Goal: Communication & Community: Answer question/provide support

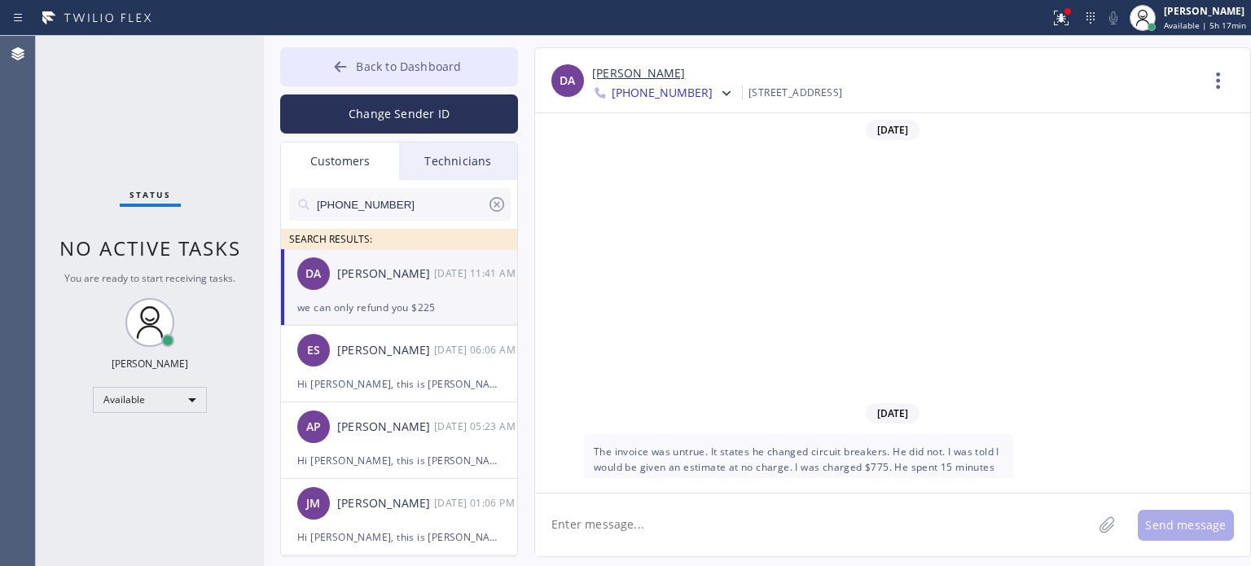
scroll to position [553, 0]
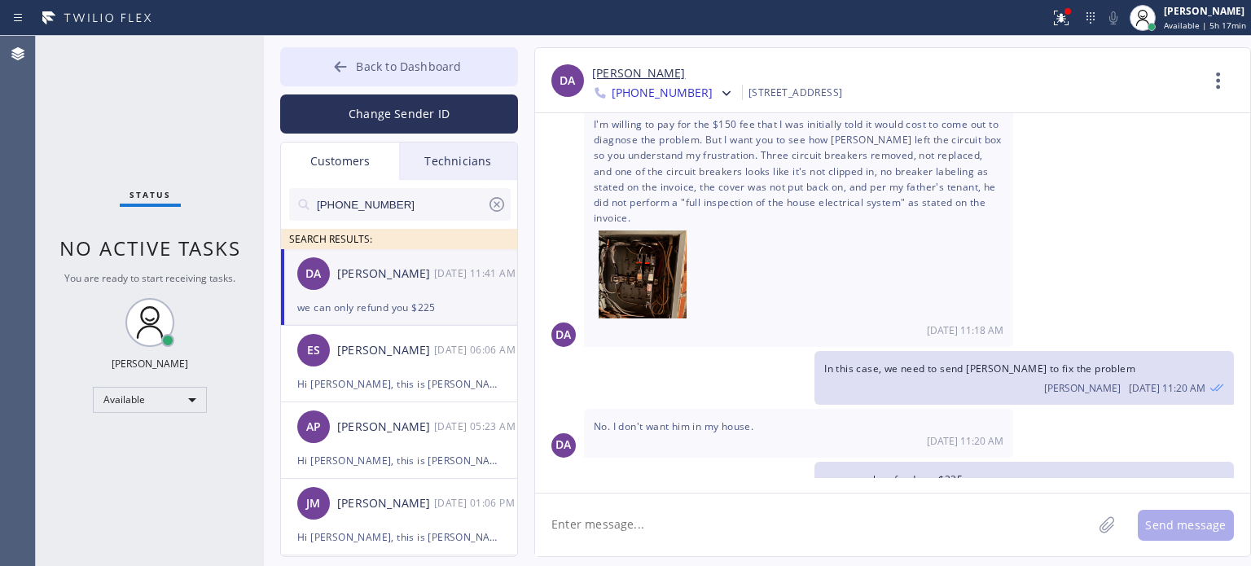
click at [377, 69] on span "Back to Dashboard" at bounding box center [408, 66] width 105 height 15
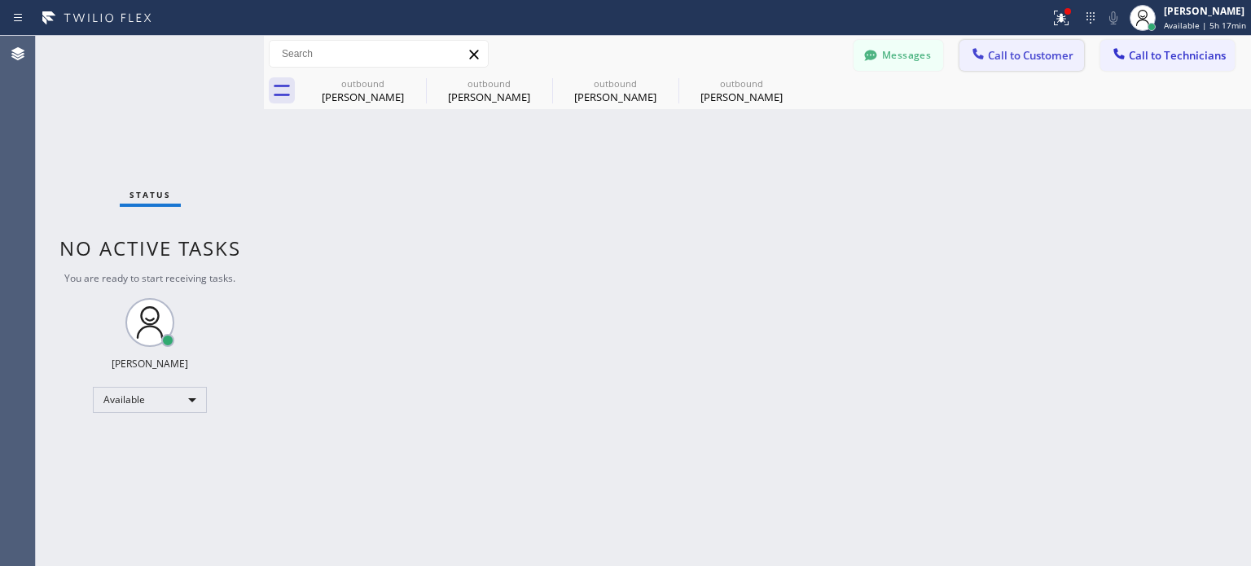
click at [992, 65] on button "Call to Customer" at bounding box center [1021, 55] width 125 height 31
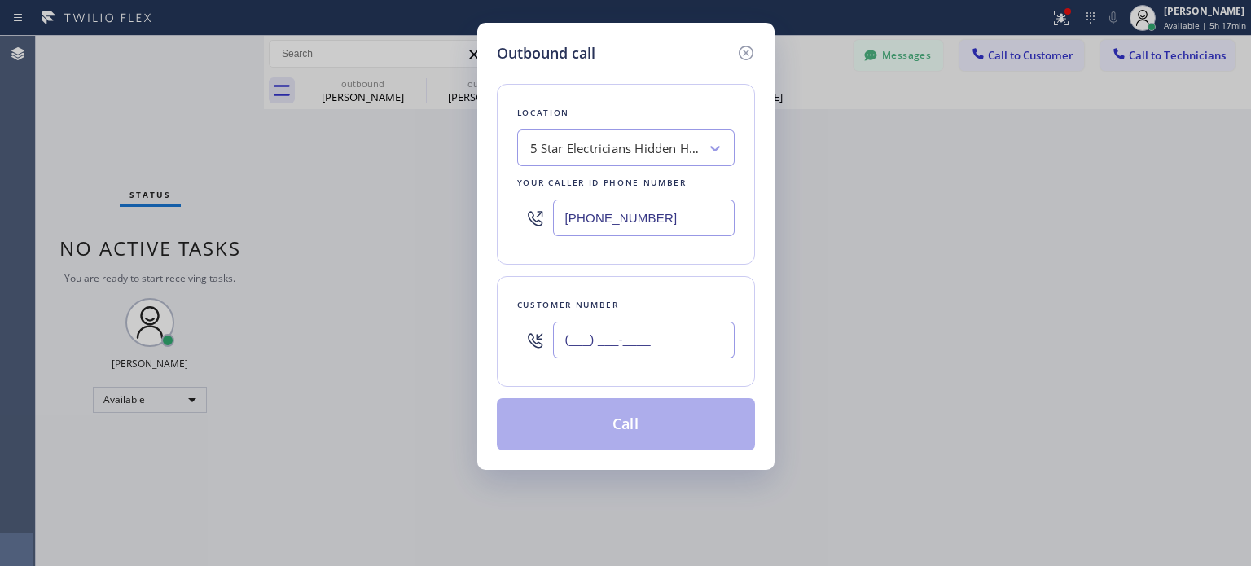
click at [680, 334] on input "(___) ___-____" at bounding box center [644, 340] width 182 height 37
paste input "781) 835-7696"
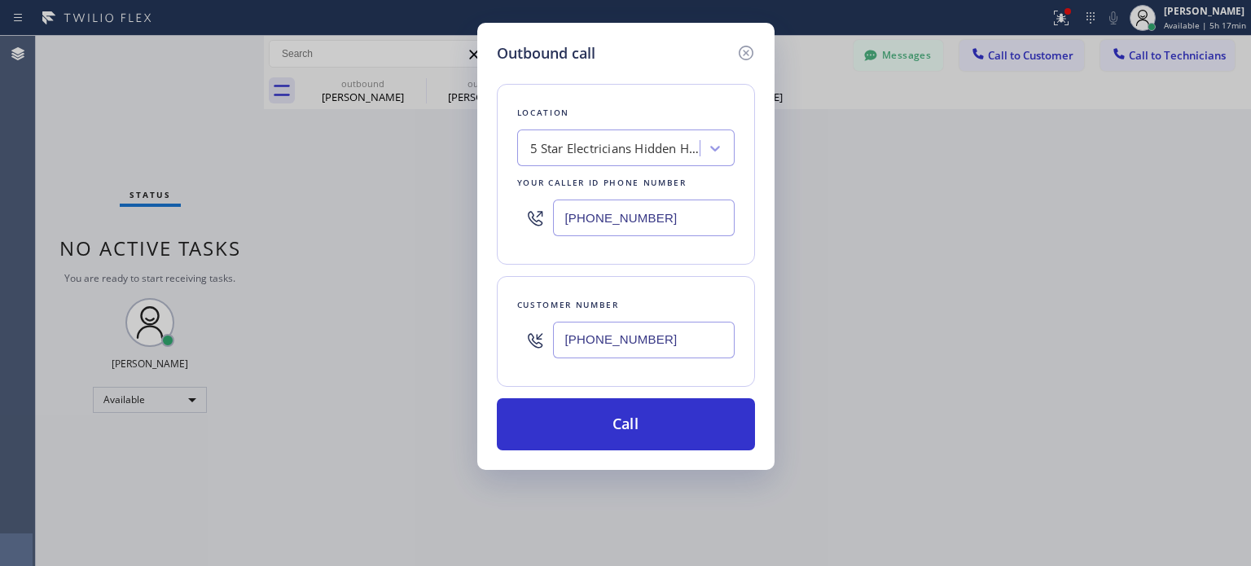
type input "[PHONE_NUMBER]"
click at [589, 227] on input "[PHONE_NUMBER]" at bounding box center [644, 217] width 182 height 37
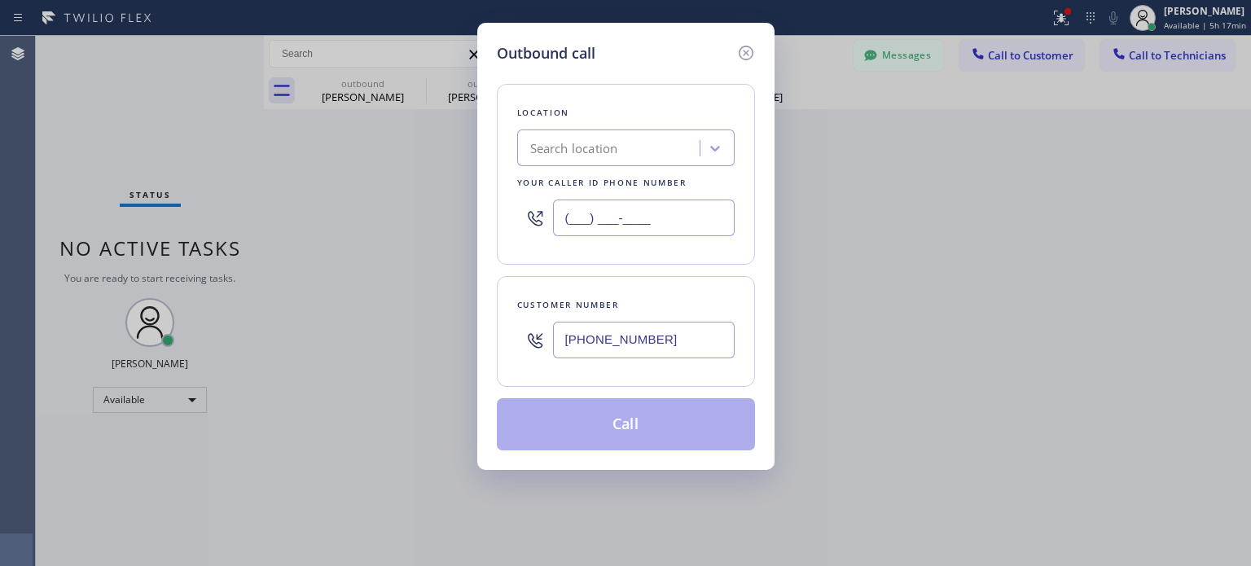
type input "(___) ___-____"
click at [609, 142] on div "Search location" at bounding box center [574, 148] width 88 height 19
paste input "Best Brooklyn Heating and AC Repair"
type input "Best Brooklyn Heating and AC Repair"
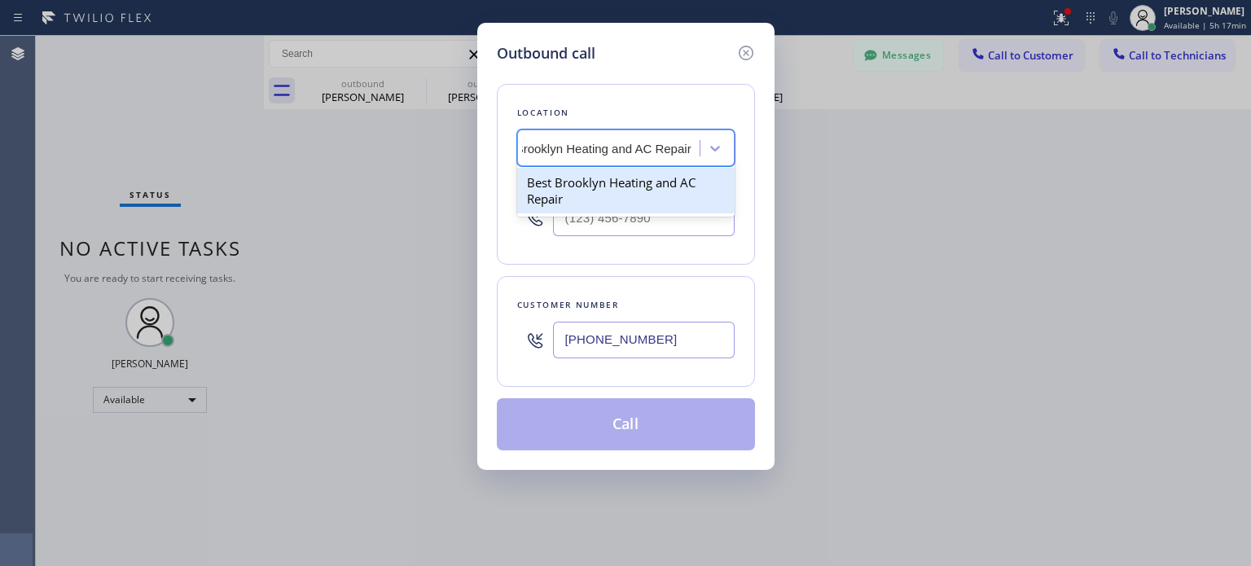
click at [607, 193] on div "Best Brooklyn Heating and AC Repair" at bounding box center [625, 191] width 217 height 46
type input "[PHONE_NUMBER]"
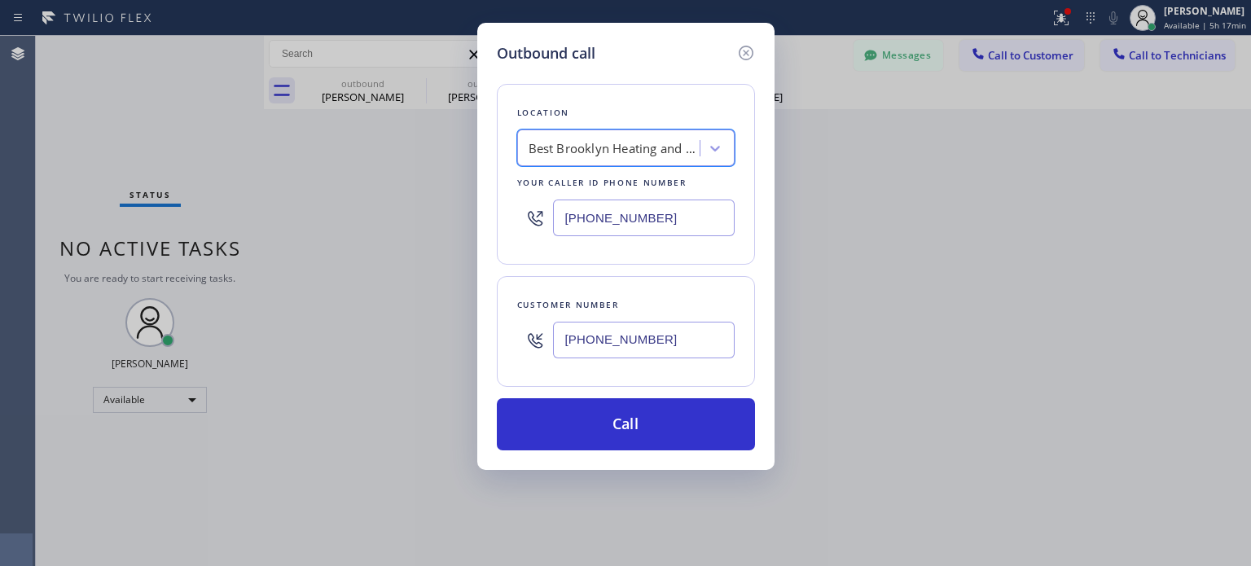
scroll to position [0, 1]
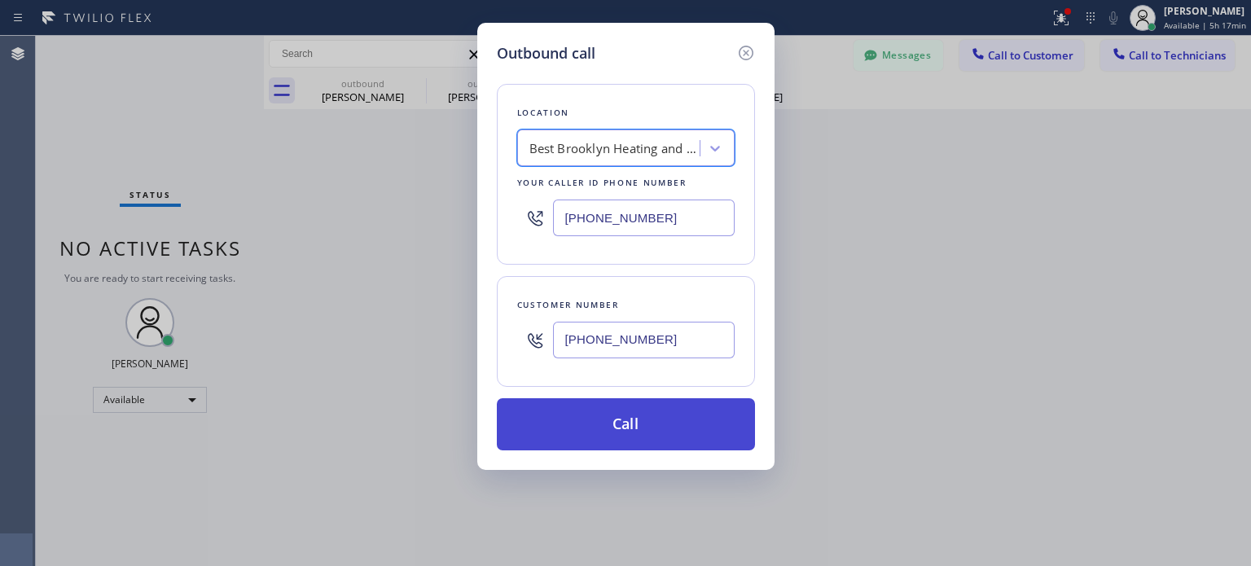
click at [595, 410] on button "Call" at bounding box center [626, 424] width 258 height 52
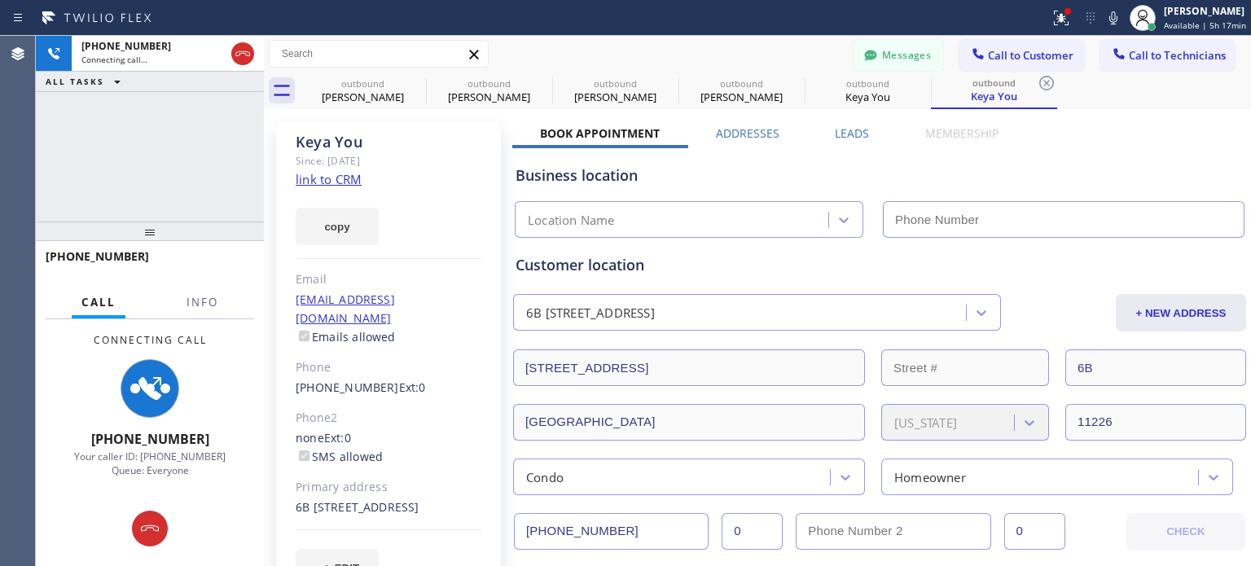
type input "[PHONE_NUMBER]"
click at [880, 51] on button "Messages" at bounding box center [898, 55] width 90 height 31
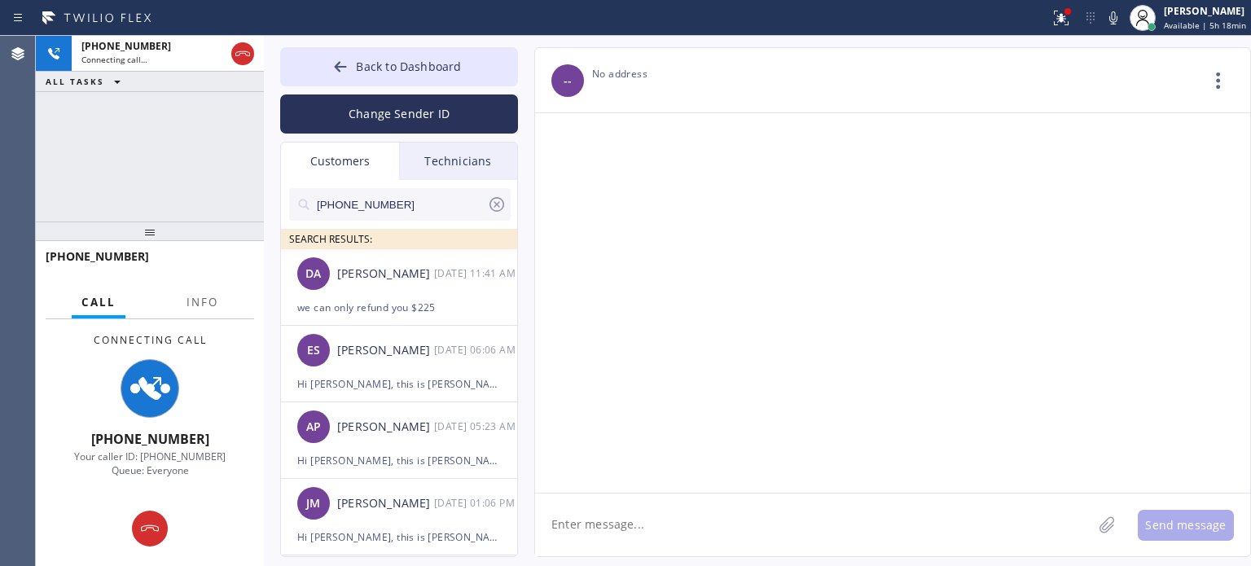
click at [432, 199] on input "[PHONE_NUMBER]" at bounding box center [401, 204] width 172 height 33
paste input "781) 835-7696"
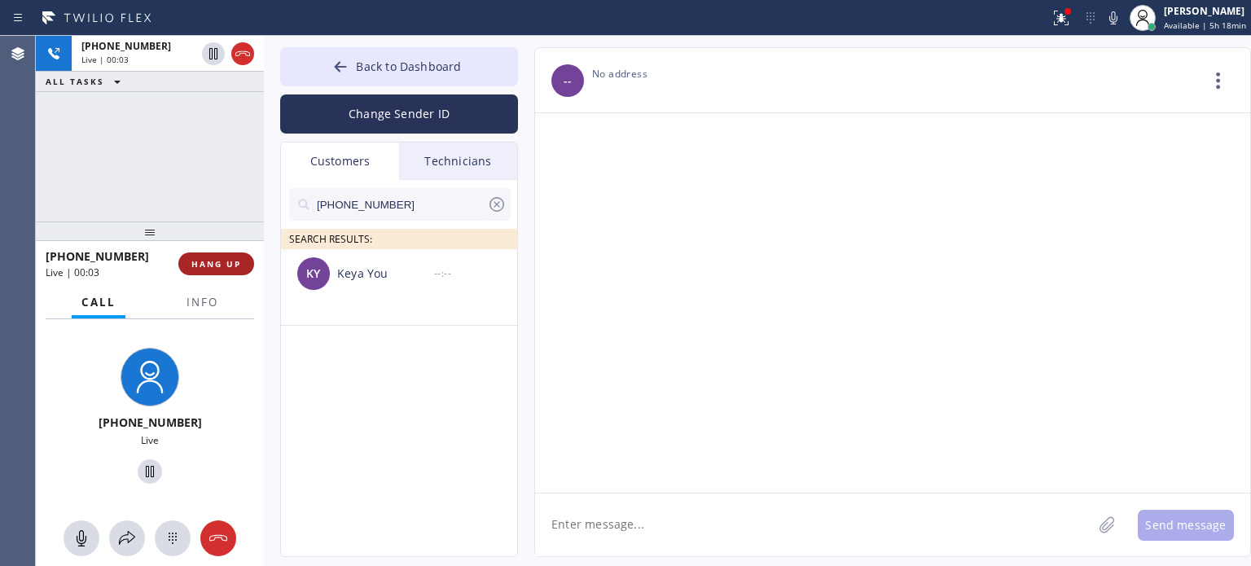
type input "[PHONE_NUMBER]"
click at [195, 265] on span "HANG UP" at bounding box center [216, 263] width 50 height 11
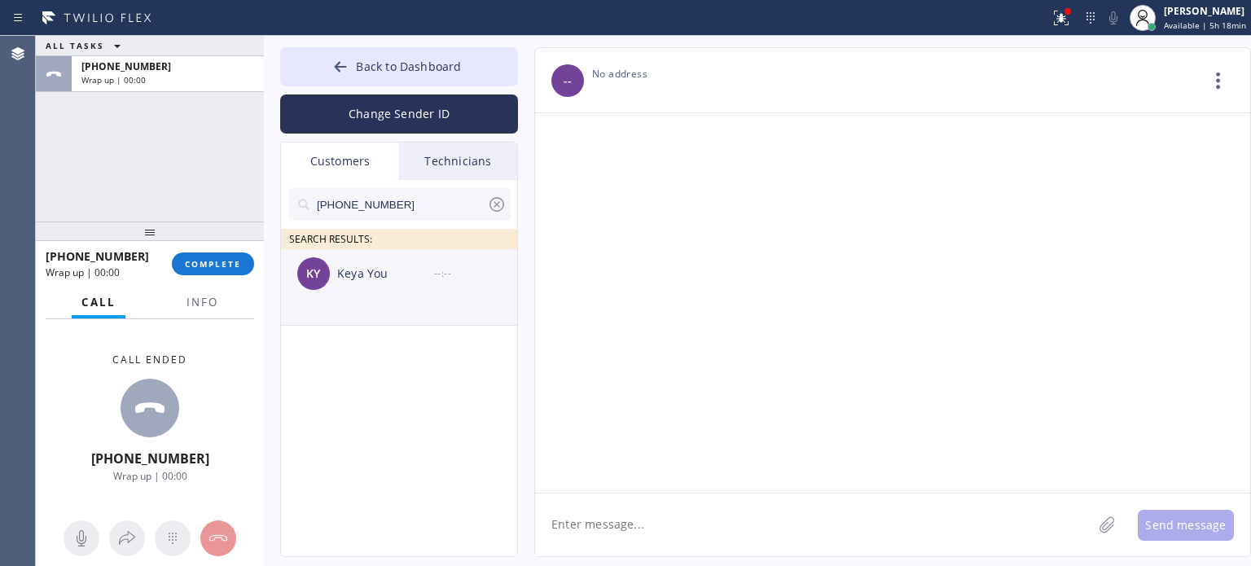
click at [367, 278] on div "Keya You" at bounding box center [385, 274] width 97 height 19
drag, startPoint x: 618, startPoint y: 520, endPoint x: 616, endPoint y: 455, distance: 64.4
click at [618, 518] on textarea at bounding box center [813, 524] width 557 height 63
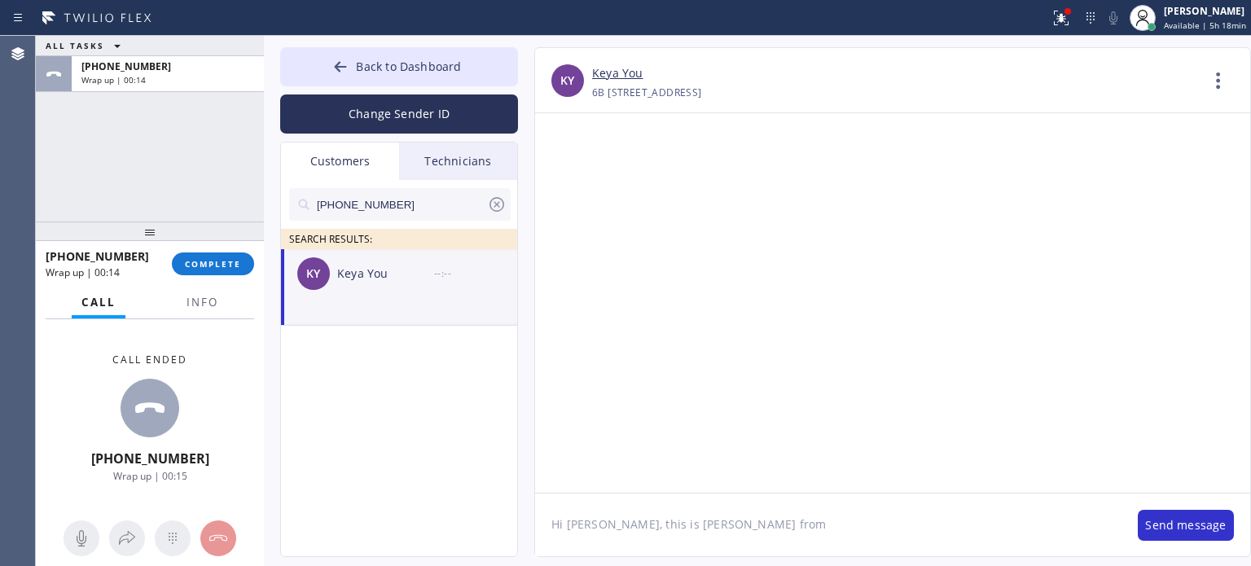
paste textarea "Best Brooklyn Heating and AC Repair"
type textarea "Hi [PERSON_NAME], this is [PERSON_NAME] from Best Brooklyn Heating and AC Repai…"
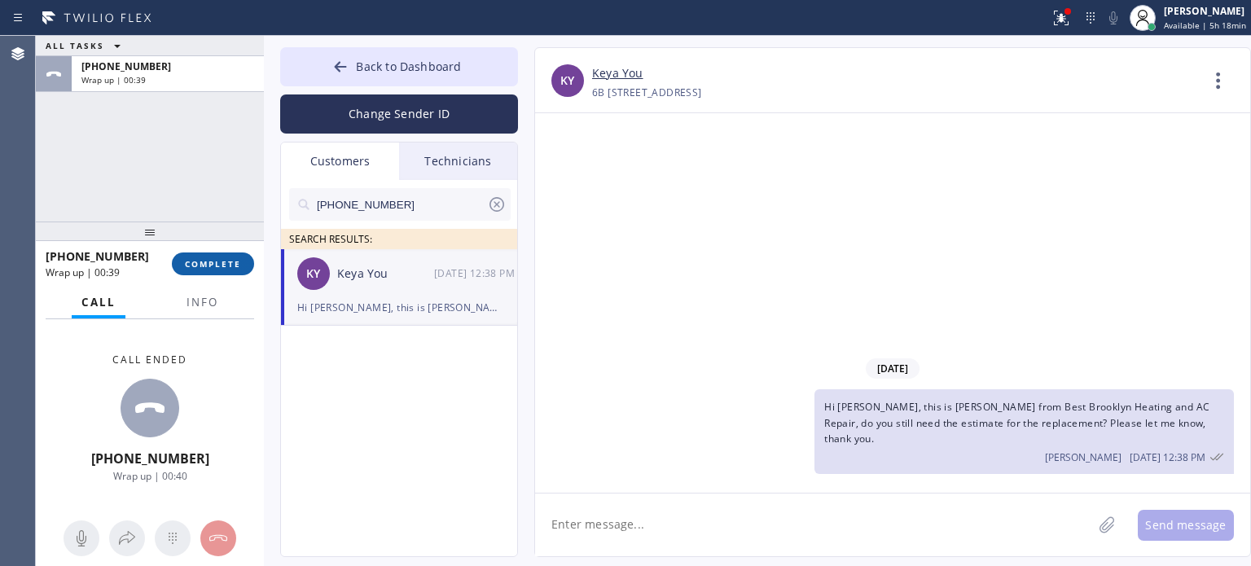
click at [230, 253] on button "COMPLETE" at bounding box center [213, 263] width 82 height 23
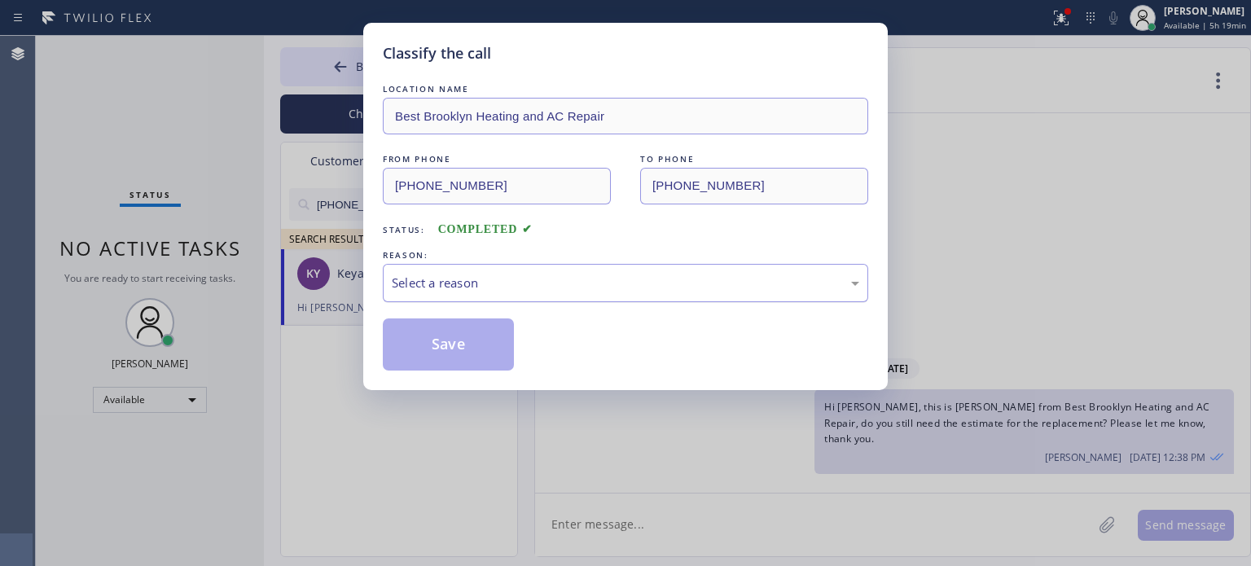
click at [468, 286] on div "Select a reason" at bounding box center [625, 283] width 467 height 19
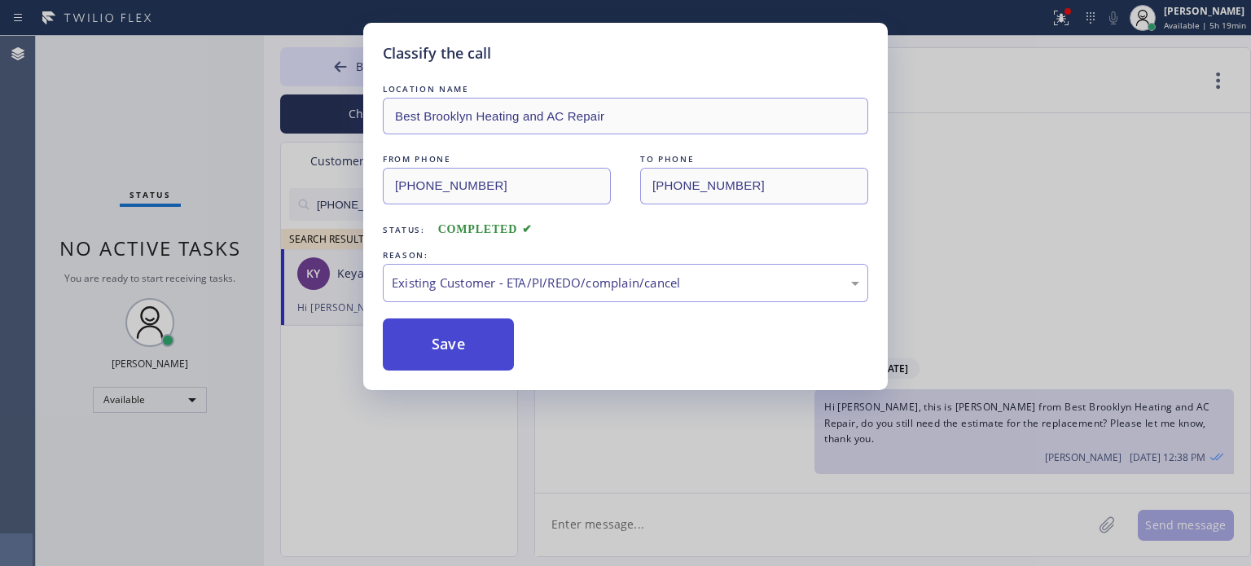
click at [502, 337] on button "Save" at bounding box center [448, 344] width 131 height 52
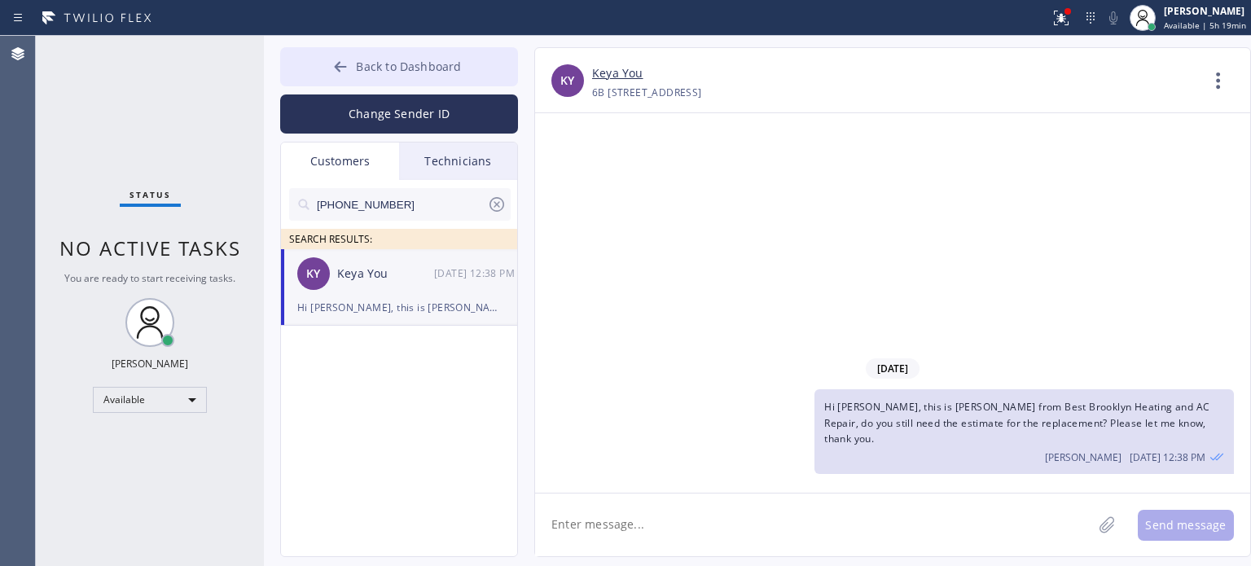
drag, startPoint x: 365, startPoint y: 70, endPoint x: 343, endPoint y: 67, distance: 22.2
click at [363, 70] on span "Back to Dashboard" at bounding box center [408, 66] width 105 height 15
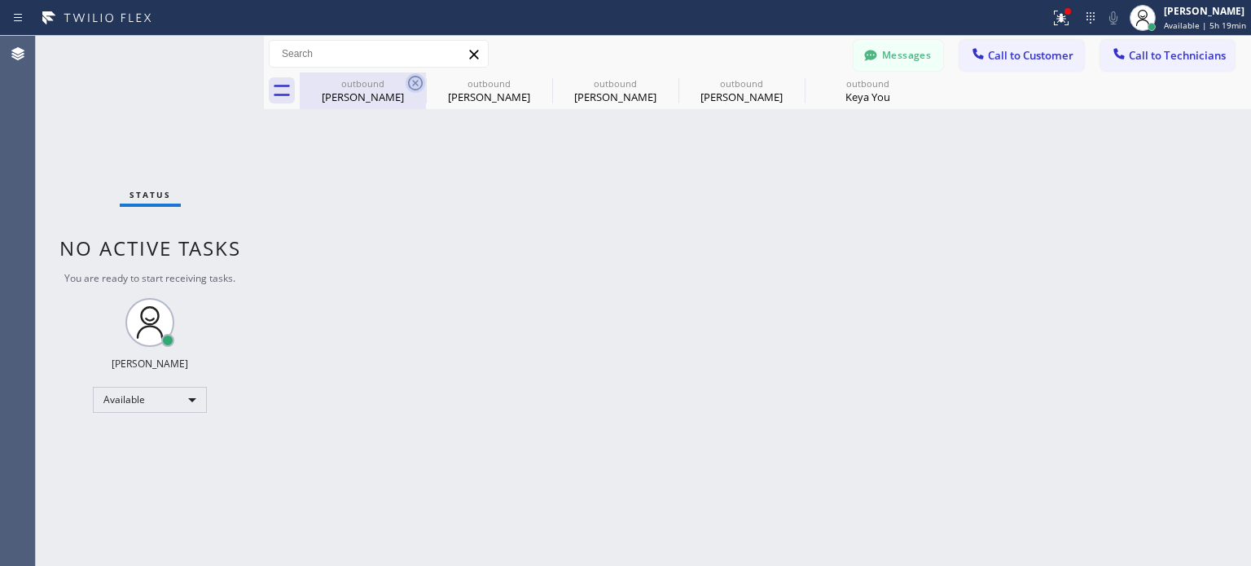
click at [417, 80] on icon at bounding box center [416, 83] width 20 height 20
click at [0, 0] on icon at bounding box center [0, 0] width 0 height 0
type input "[PHONE_NUMBER]"
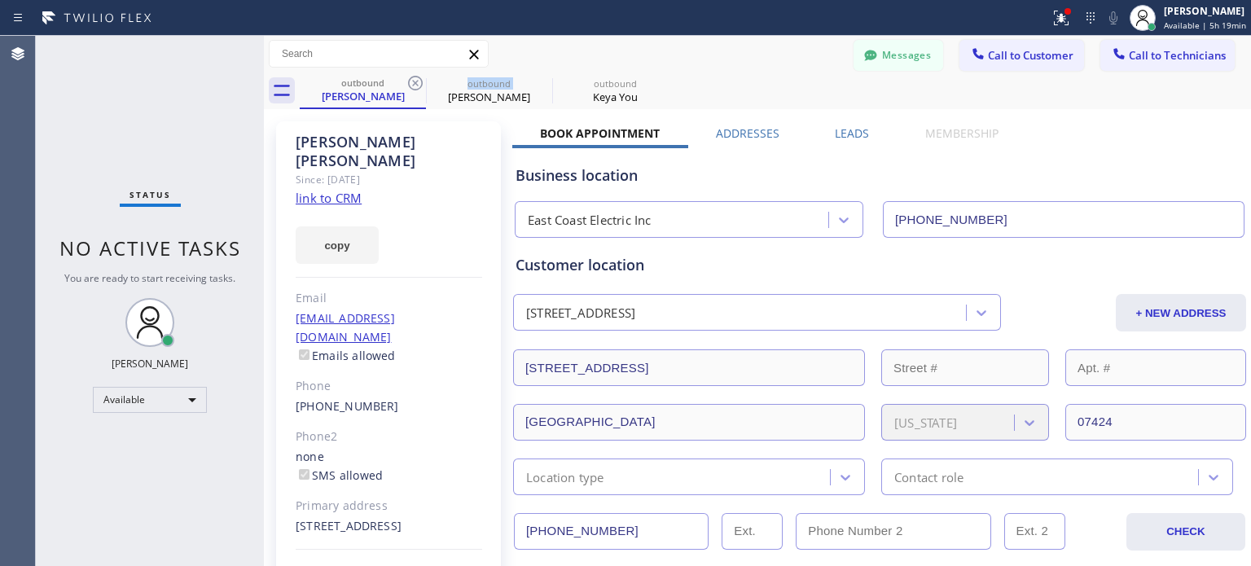
click at [417, 80] on icon at bounding box center [416, 83] width 20 height 20
type input "[PHONE_NUMBER]"
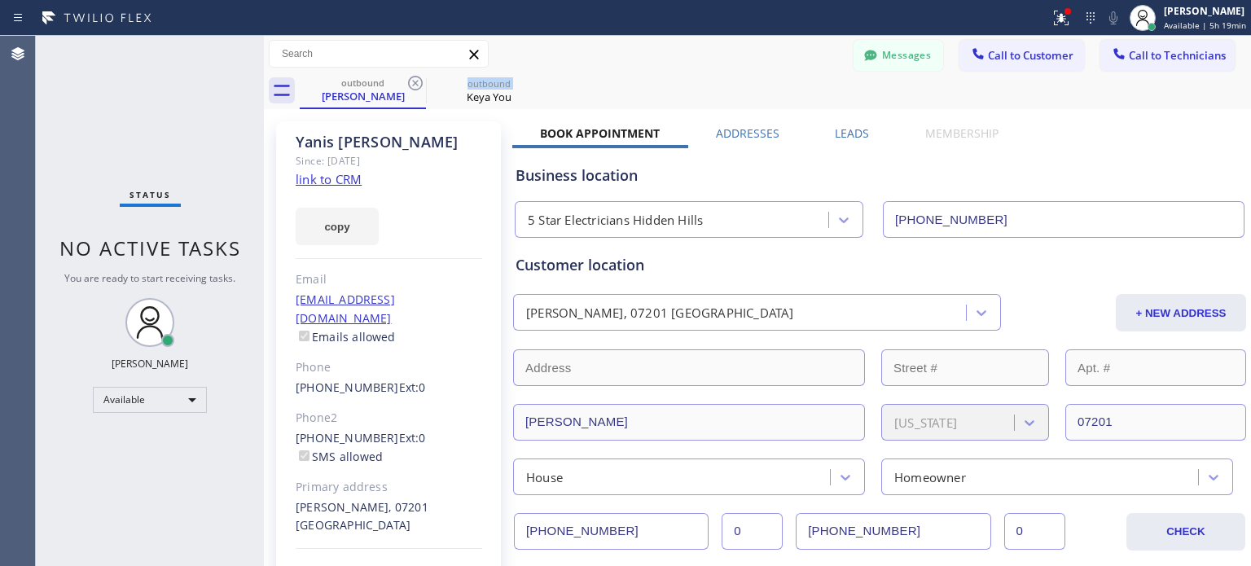
click at [417, 80] on icon at bounding box center [416, 83] width 20 height 20
type input "[PHONE_NUMBER]"
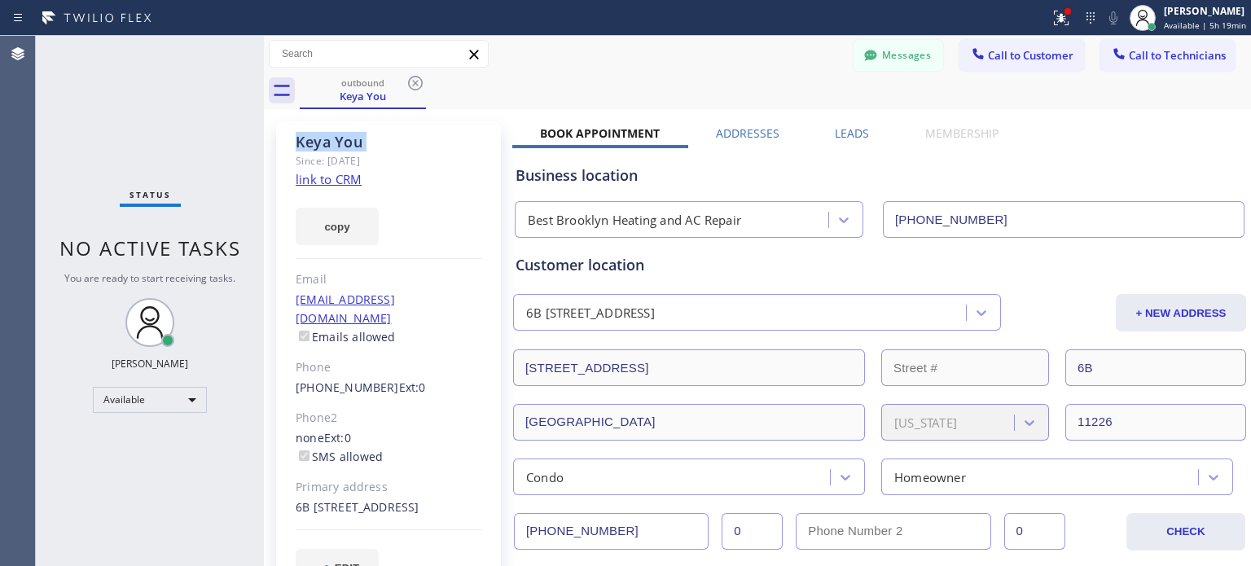
click at [417, 81] on icon at bounding box center [416, 83] width 20 height 20
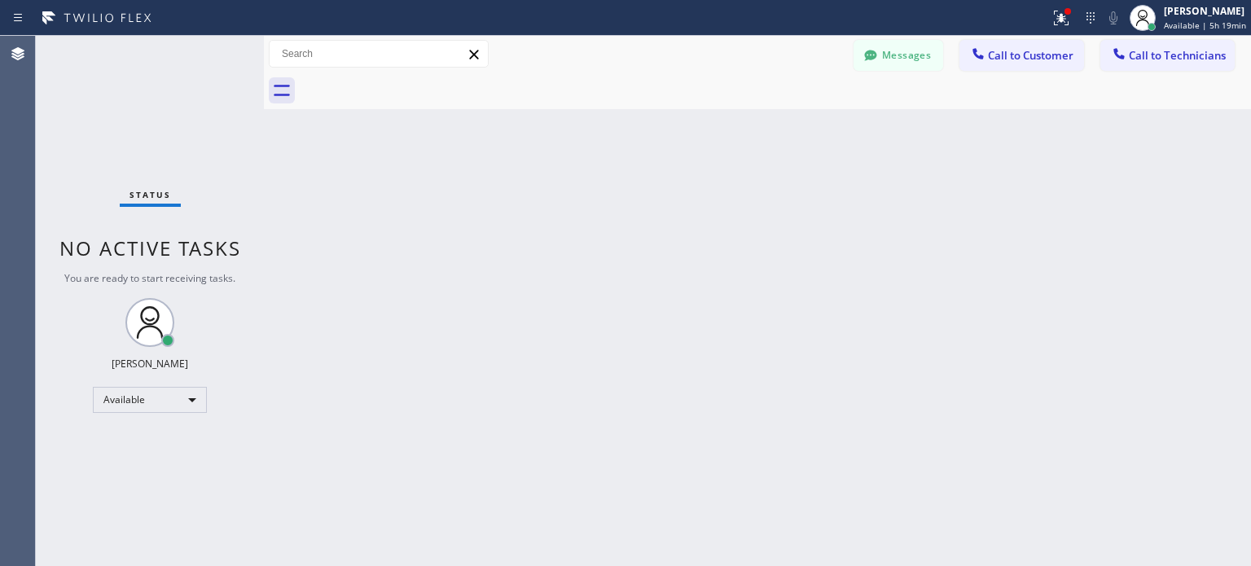
click at [997, 327] on div "Back to Dashboard Change Sender ID Customers Technicians [PHONE_NUMBER] SEARCH …" at bounding box center [757, 301] width 987 height 530
drag, startPoint x: 933, startPoint y: 345, endPoint x: 915, endPoint y: 331, distance: 22.6
click at [933, 345] on div "Back to Dashboard Change Sender ID Customers Technicians [PHONE_NUMBER] SEARCH …" at bounding box center [757, 301] width 987 height 530
drag, startPoint x: 1009, startPoint y: 61, endPoint x: 997, endPoint y: 64, distance: 11.9
click at [1009, 61] on span "Call to Customer" at bounding box center [1030, 55] width 85 height 15
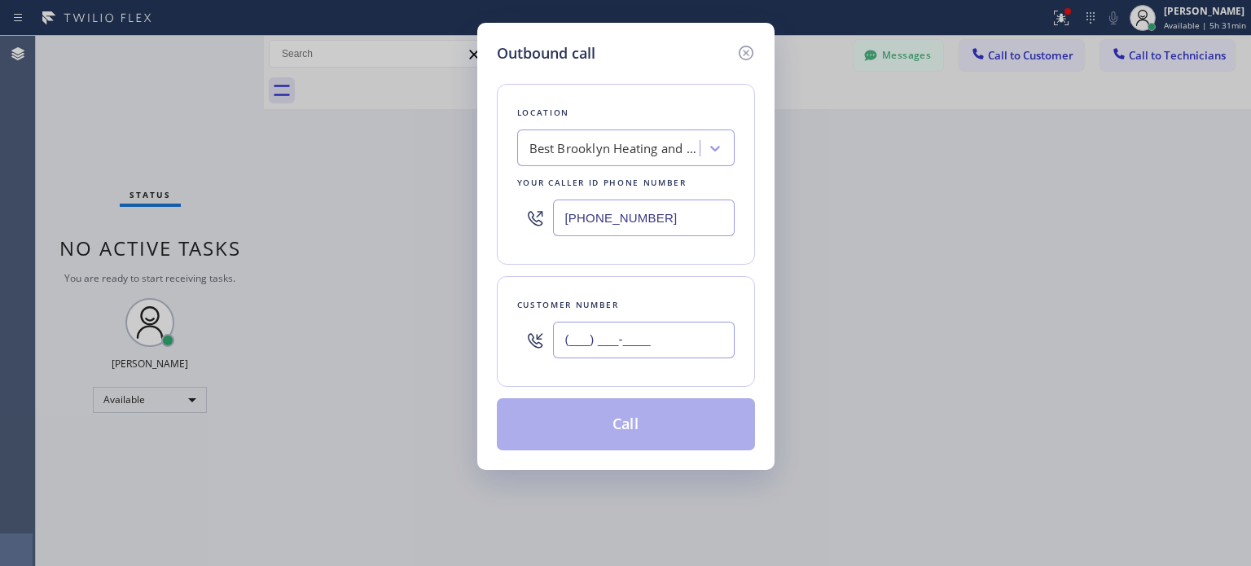
drag, startPoint x: 603, startPoint y: 342, endPoint x: 598, endPoint y: 333, distance: 9.8
click at [603, 341] on input "(___) ___-____" at bounding box center [644, 340] width 182 height 37
paste input "862) 703-6439"
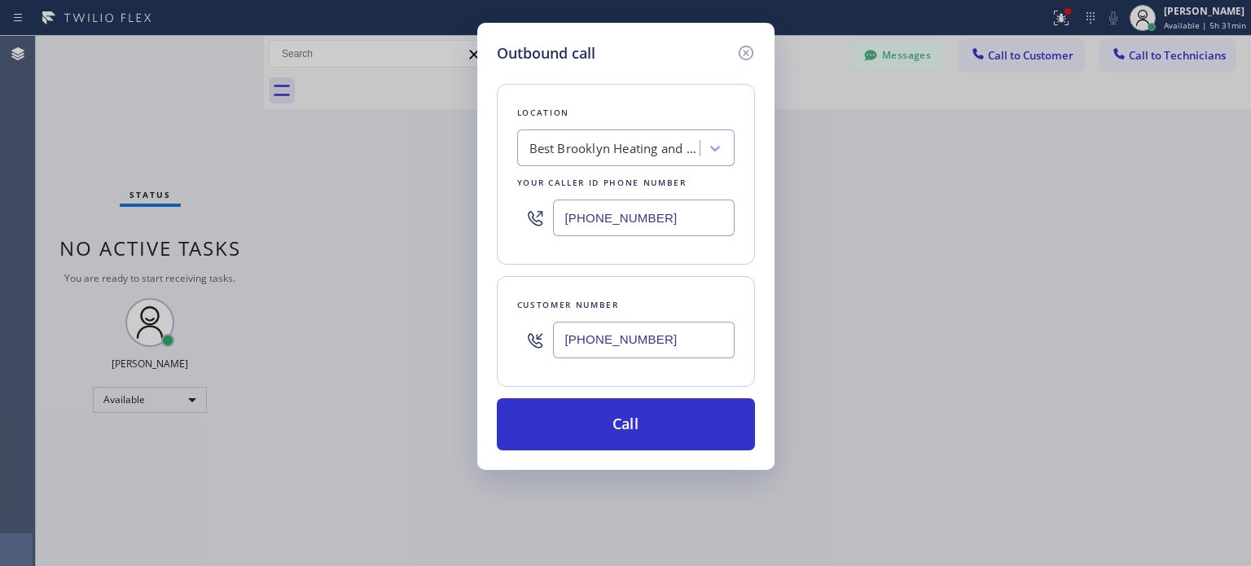
type input "[PHONE_NUMBER]"
click at [739, 58] on icon at bounding box center [746, 53] width 20 height 20
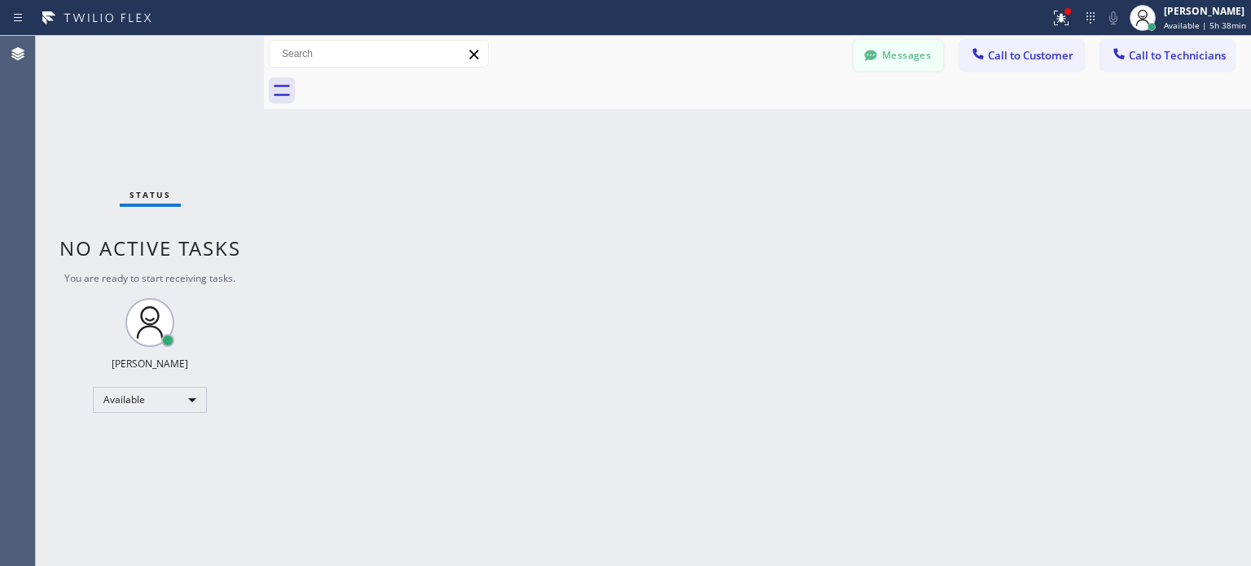
click at [856, 63] on button "Messages" at bounding box center [898, 55] width 90 height 31
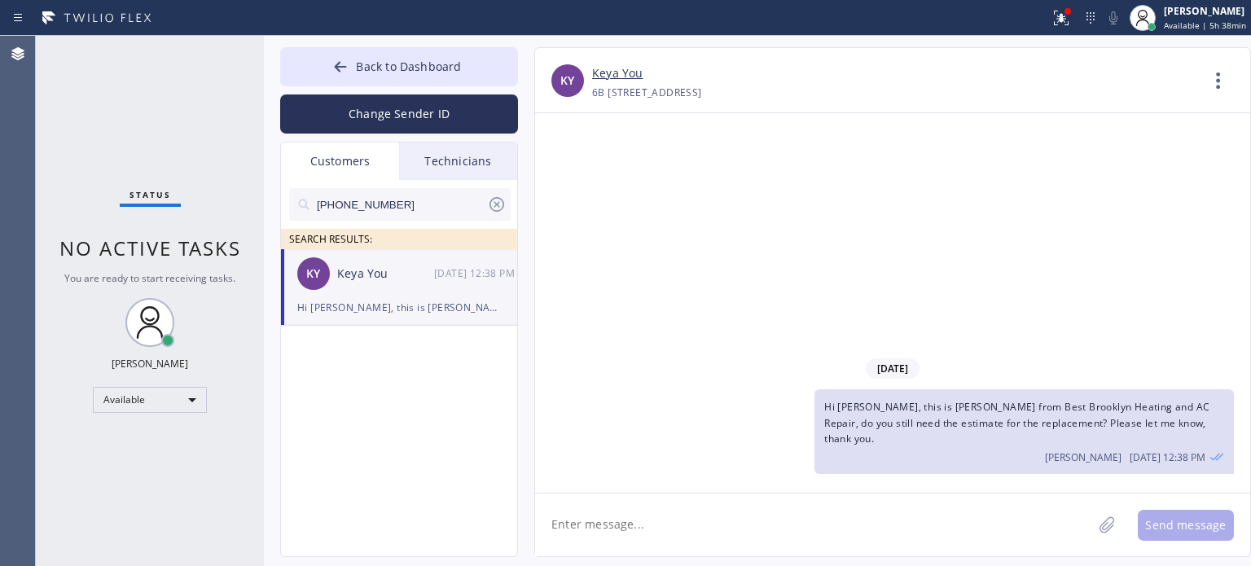
click at [434, 289] on div "KY Keya You [DATE] 12:38 PM" at bounding box center [400, 273] width 238 height 49
click at [360, 70] on span "Back to Dashboard" at bounding box center [408, 66] width 105 height 15
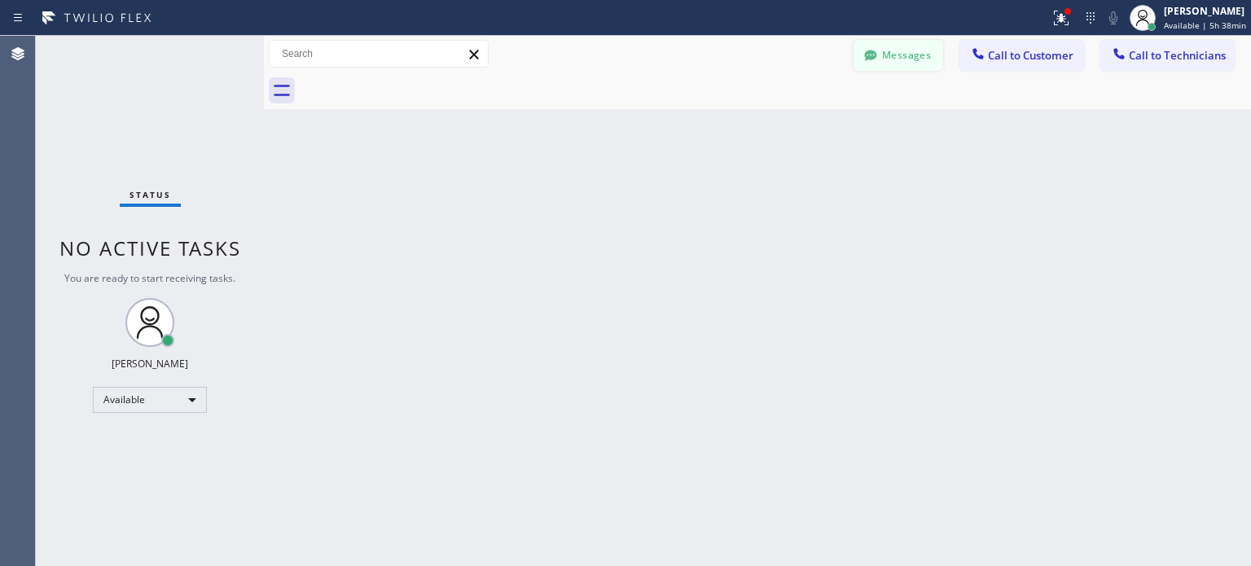
click at [862, 61] on div at bounding box center [871, 57] width 20 height 20
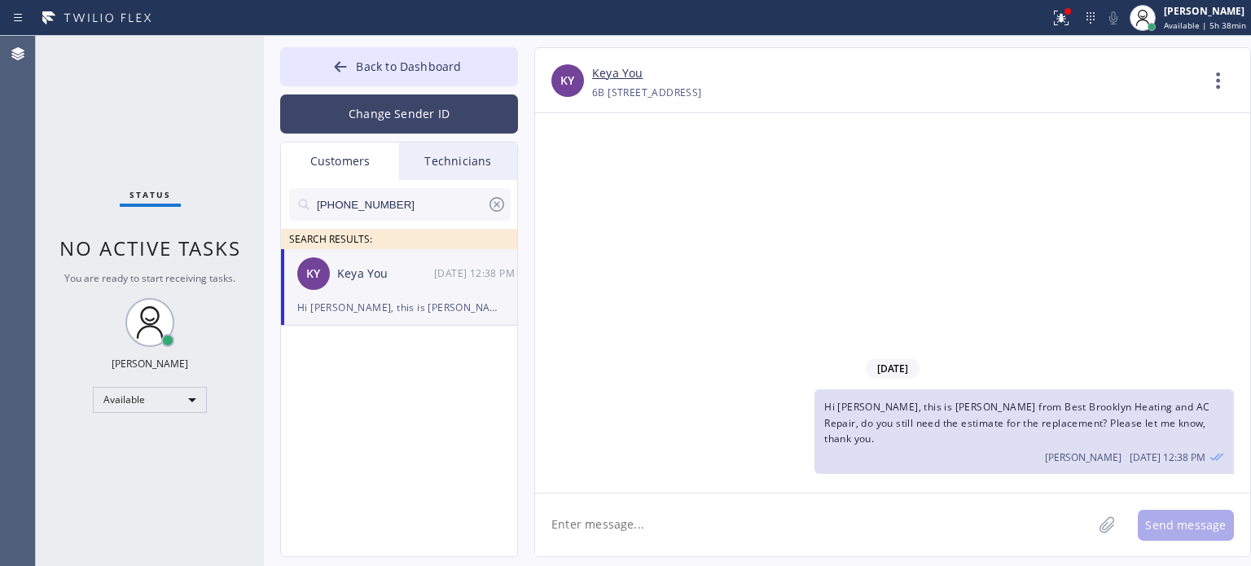
click at [411, 120] on button "Change Sender ID" at bounding box center [399, 113] width 238 height 39
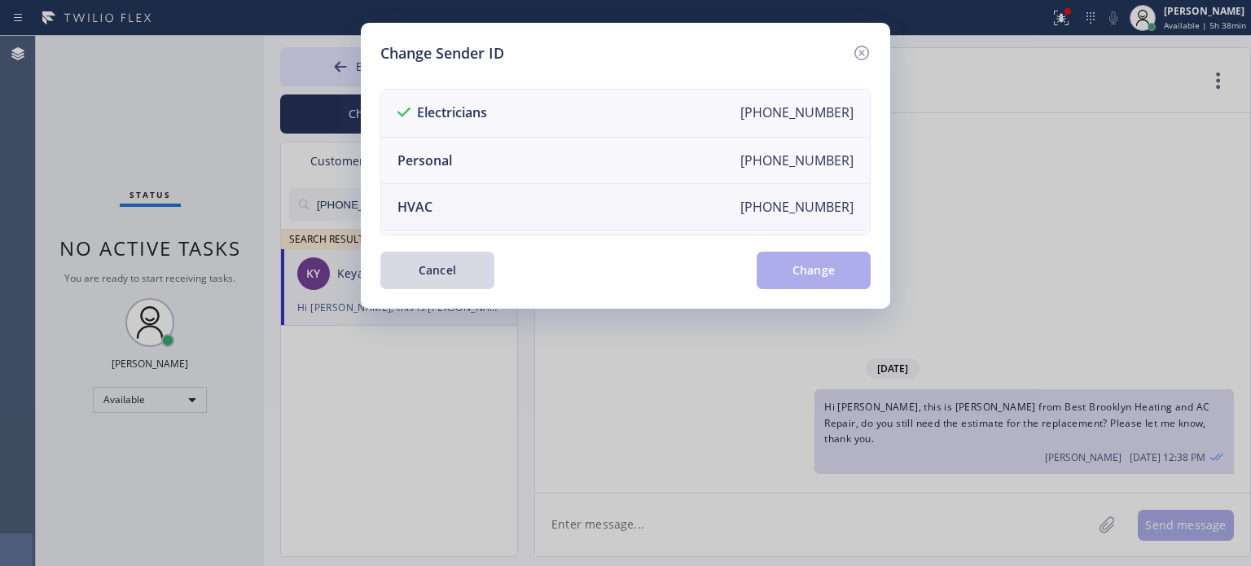
click at [443, 208] on li "HVAC [PHONE_NUMBER]" at bounding box center [625, 207] width 489 height 46
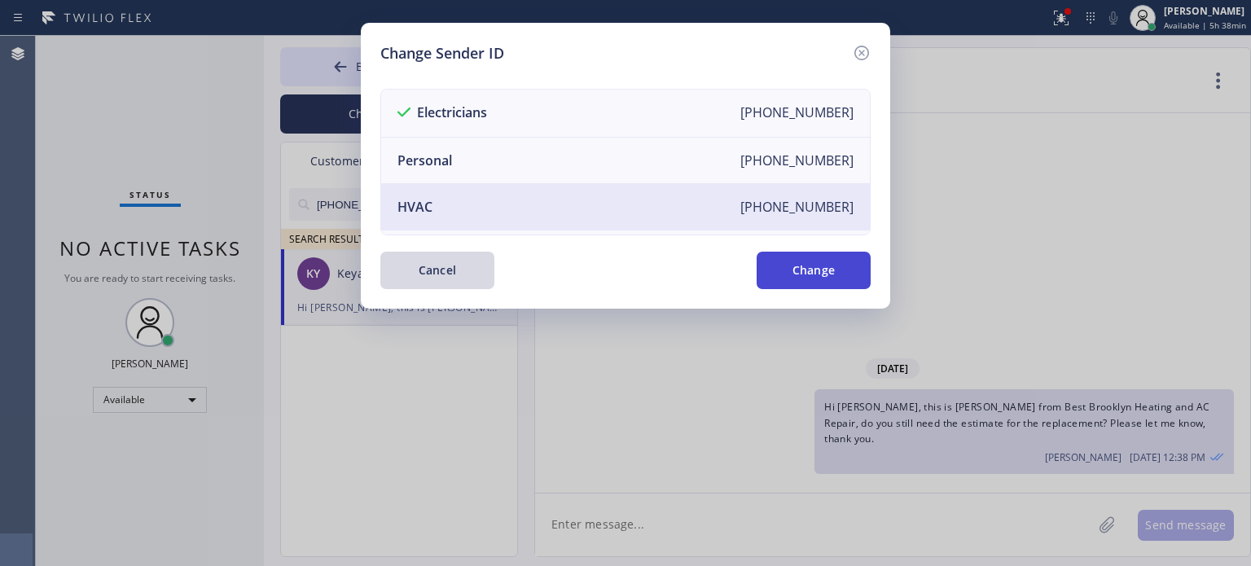
click at [778, 283] on button "Change" at bounding box center [813, 270] width 114 height 37
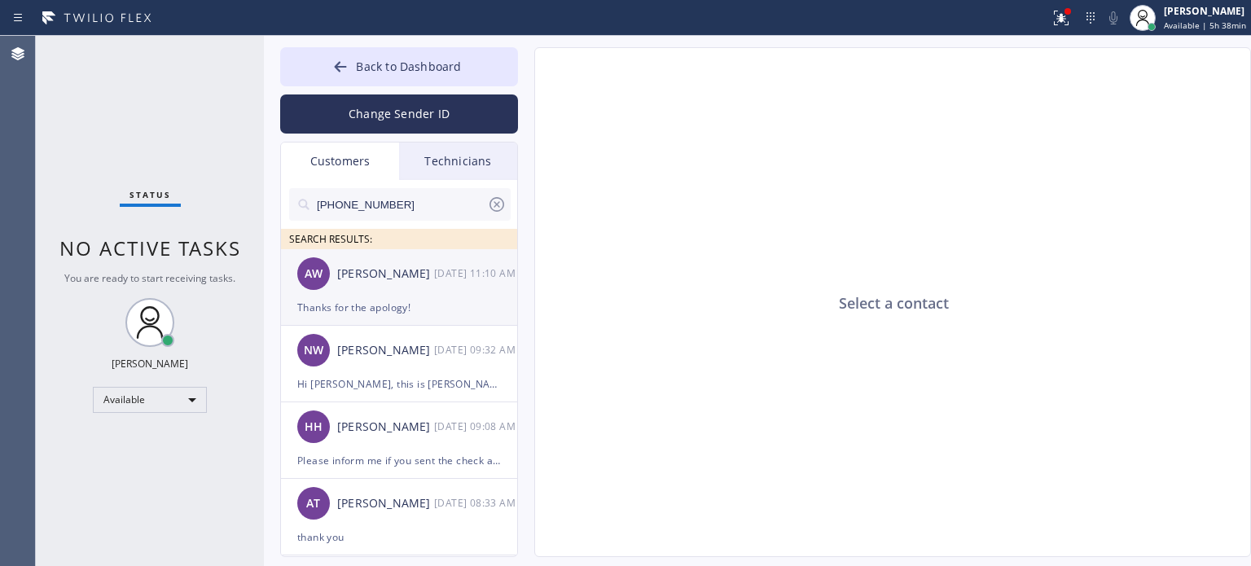
click at [426, 305] on div "Thanks for the apology!" at bounding box center [399, 307] width 204 height 19
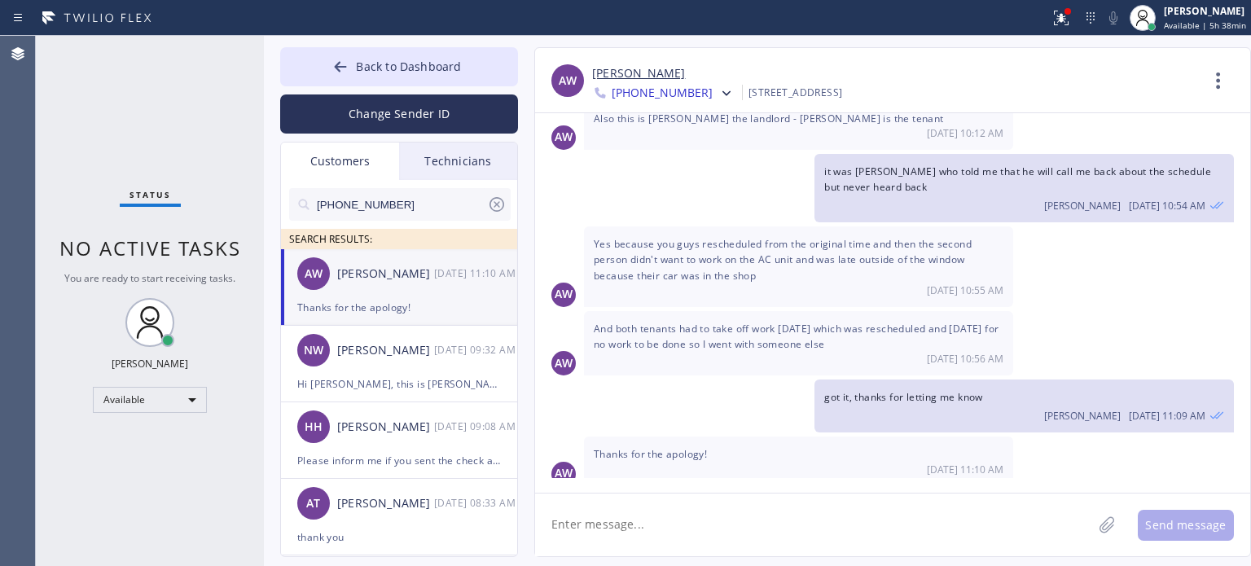
scroll to position [180, 0]
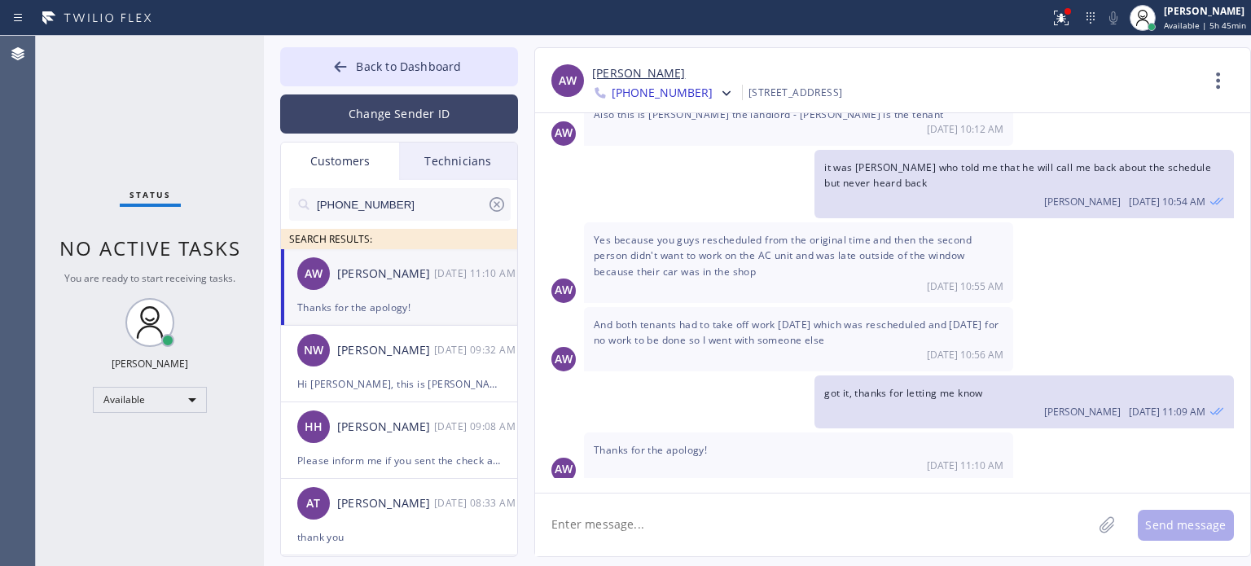
click at [375, 116] on button "Change Sender ID" at bounding box center [399, 113] width 238 height 39
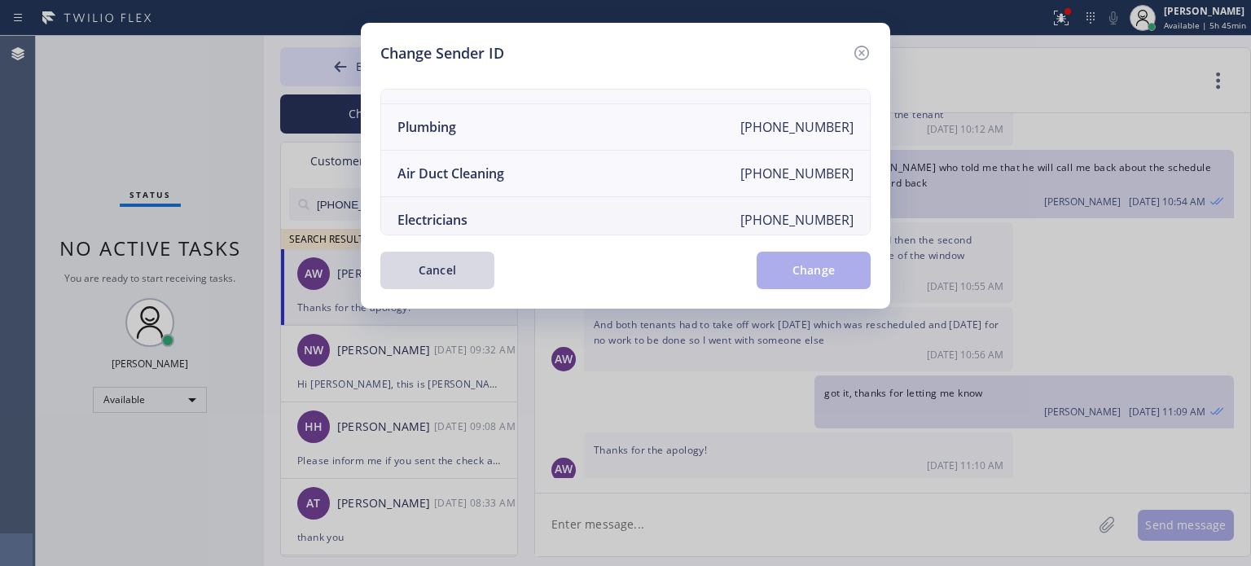
scroll to position [190, 0]
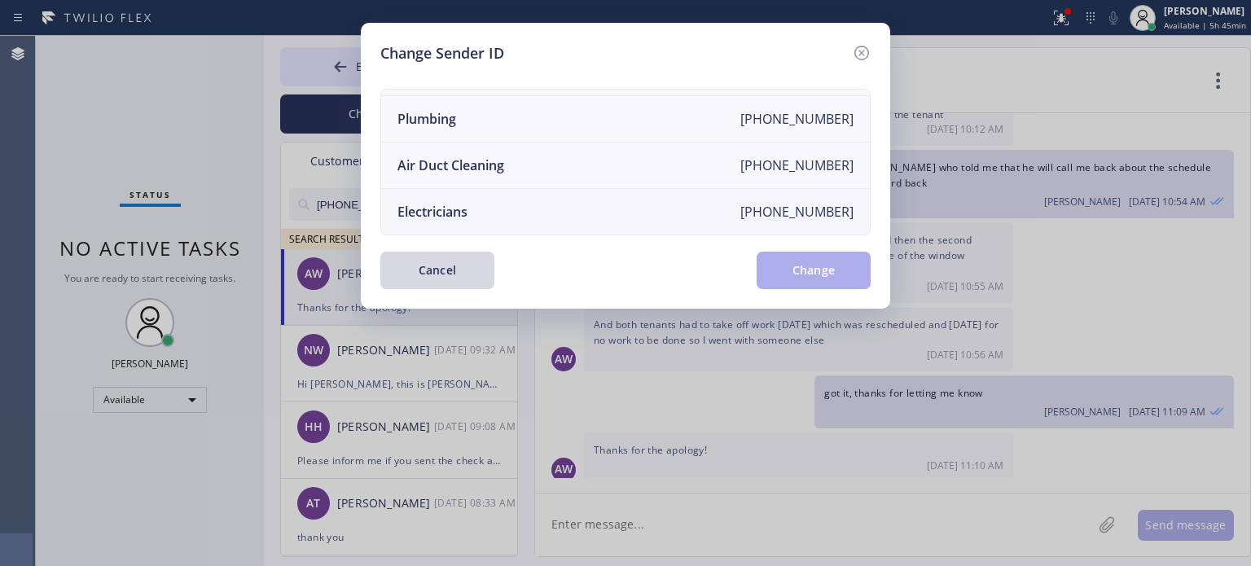
drag, startPoint x: 449, startPoint y: 204, endPoint x: 458, endPoint y: 201, distance: 9.5
click at [450, 205] on div "Electricians" at bounding box center [432, 212] width 70 height 18
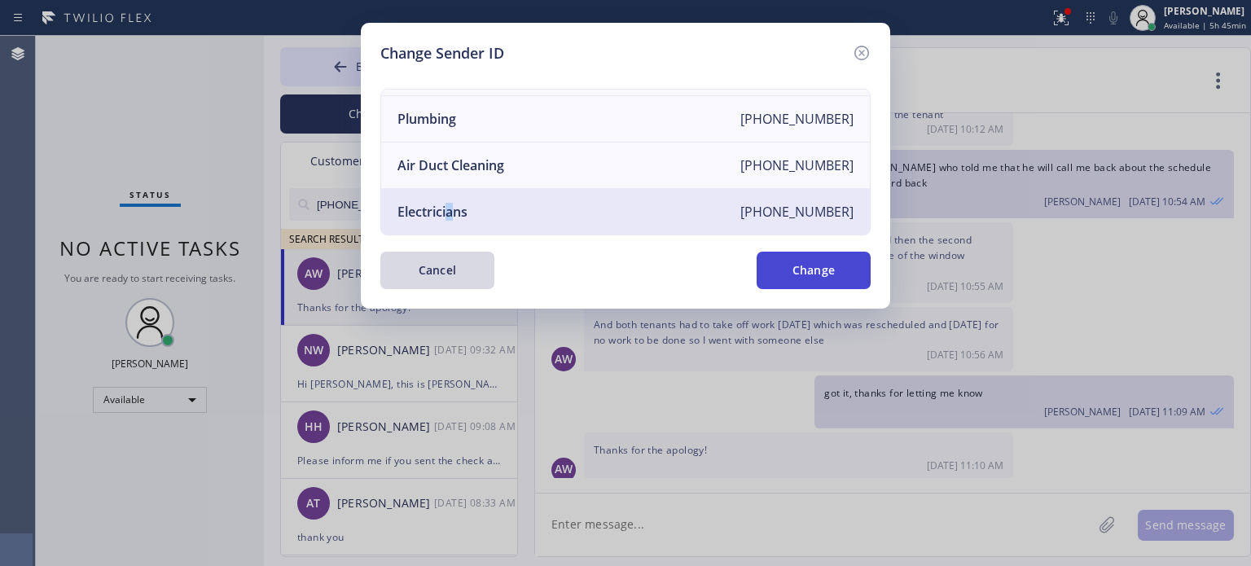
click at [834, 256] on button "Change" at bounding box center [813, 270] width 114 height 37
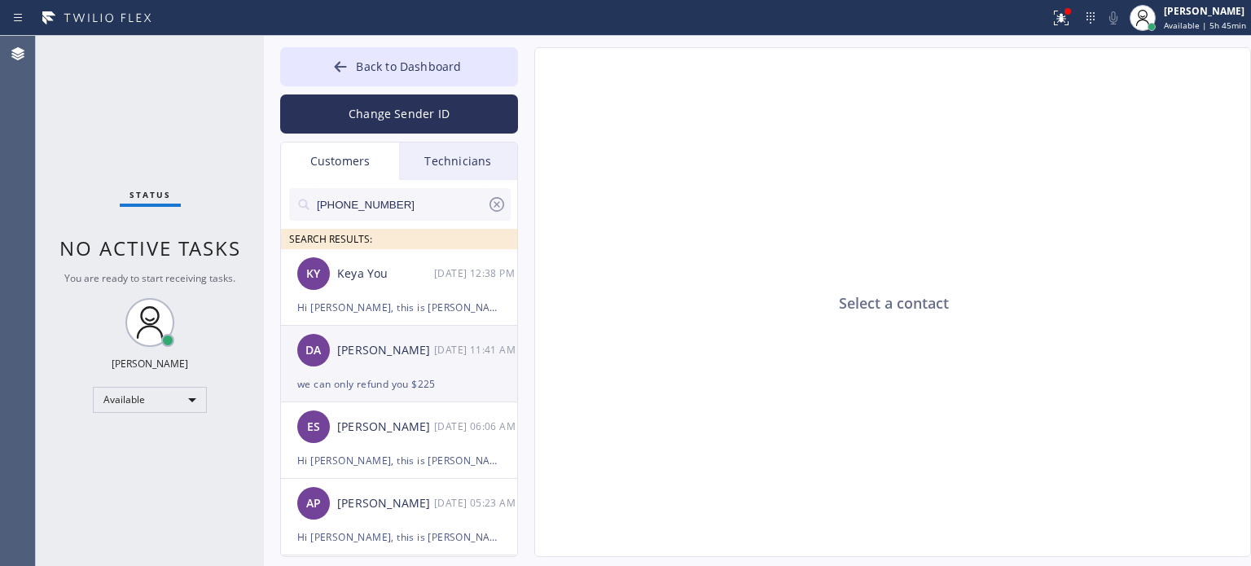
click at [410, 387] on div "we can only refund you $225" at bounding box center [399, 384] width 204 height 19
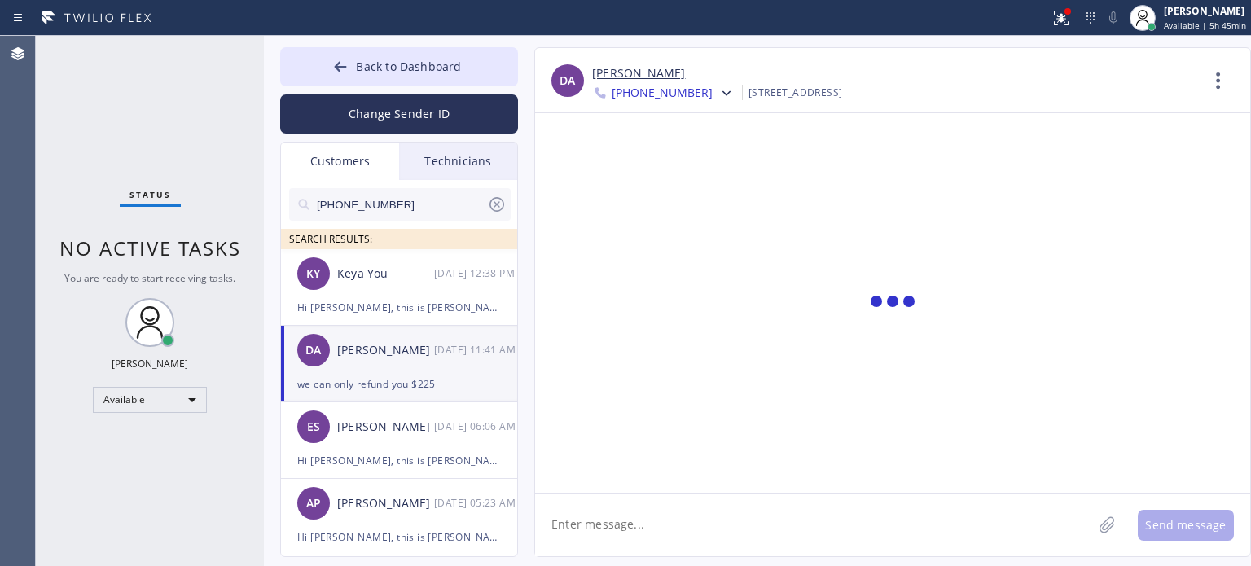
scroll to position [553, 0]
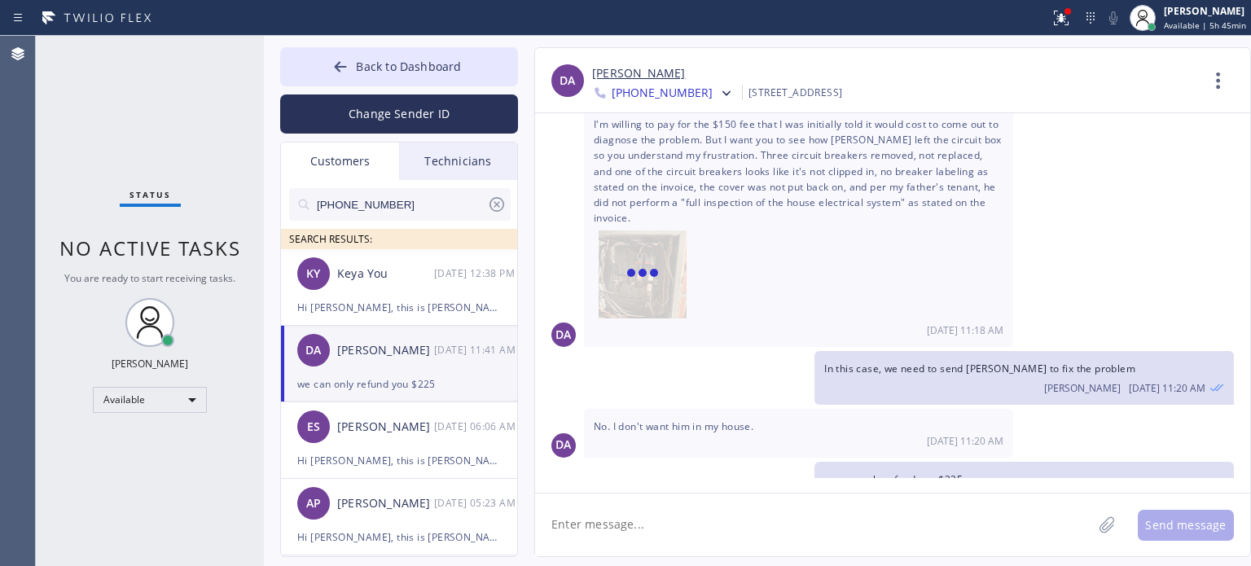
click at [628, 521] on textarea at bounding box center [813, 524] width 557 height 63
